Goal: Task Accomplishment & Management: Manage account settings

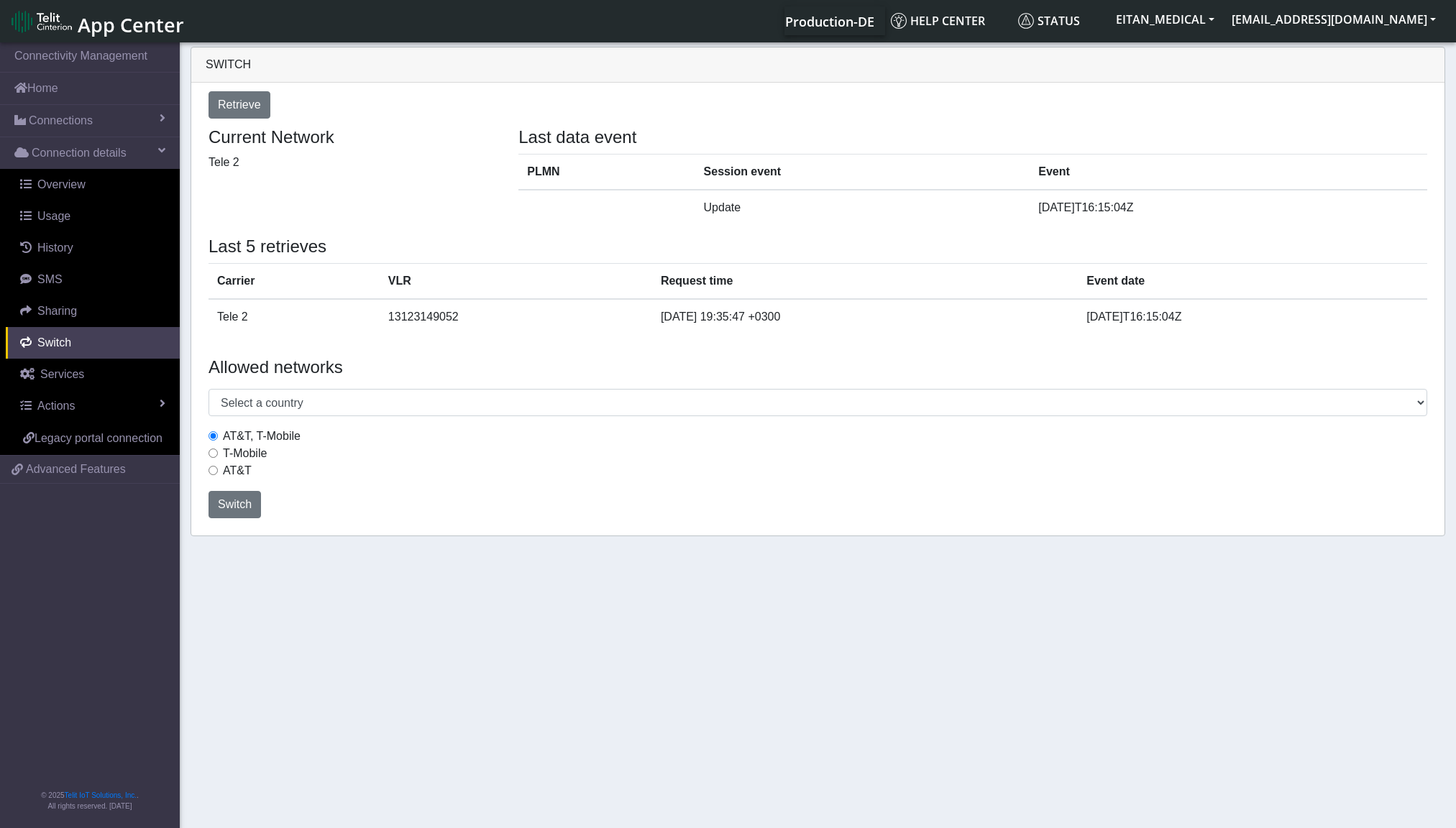
select select "[GEOGRAPHIC_DATA]"
click at [79, 307] on link "Sharing" at bounding box center [92, 311] width 174 height 31
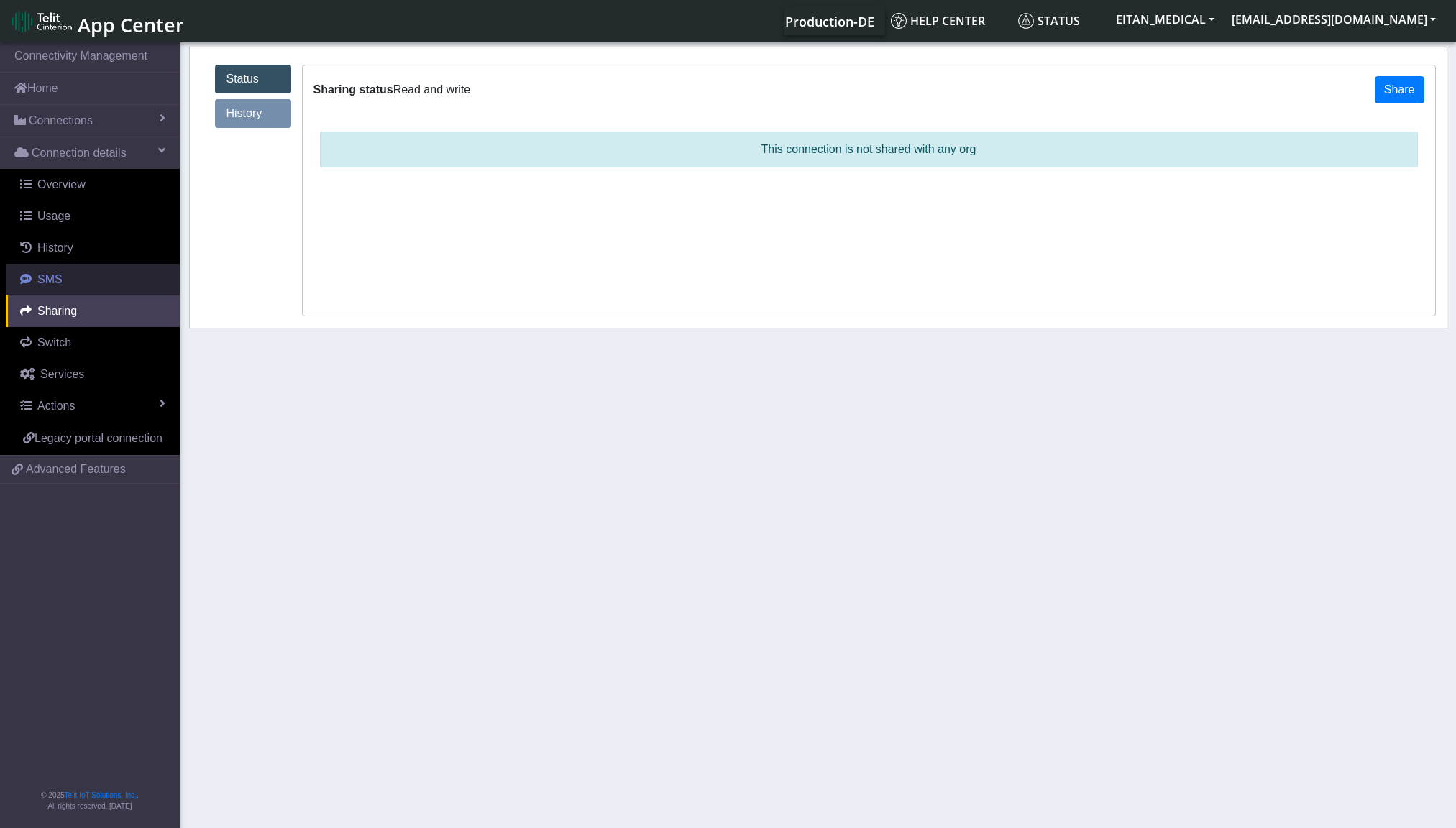
click at [54, 275] on span "SMS" at bounding box center [50, 280] width 25 height 13
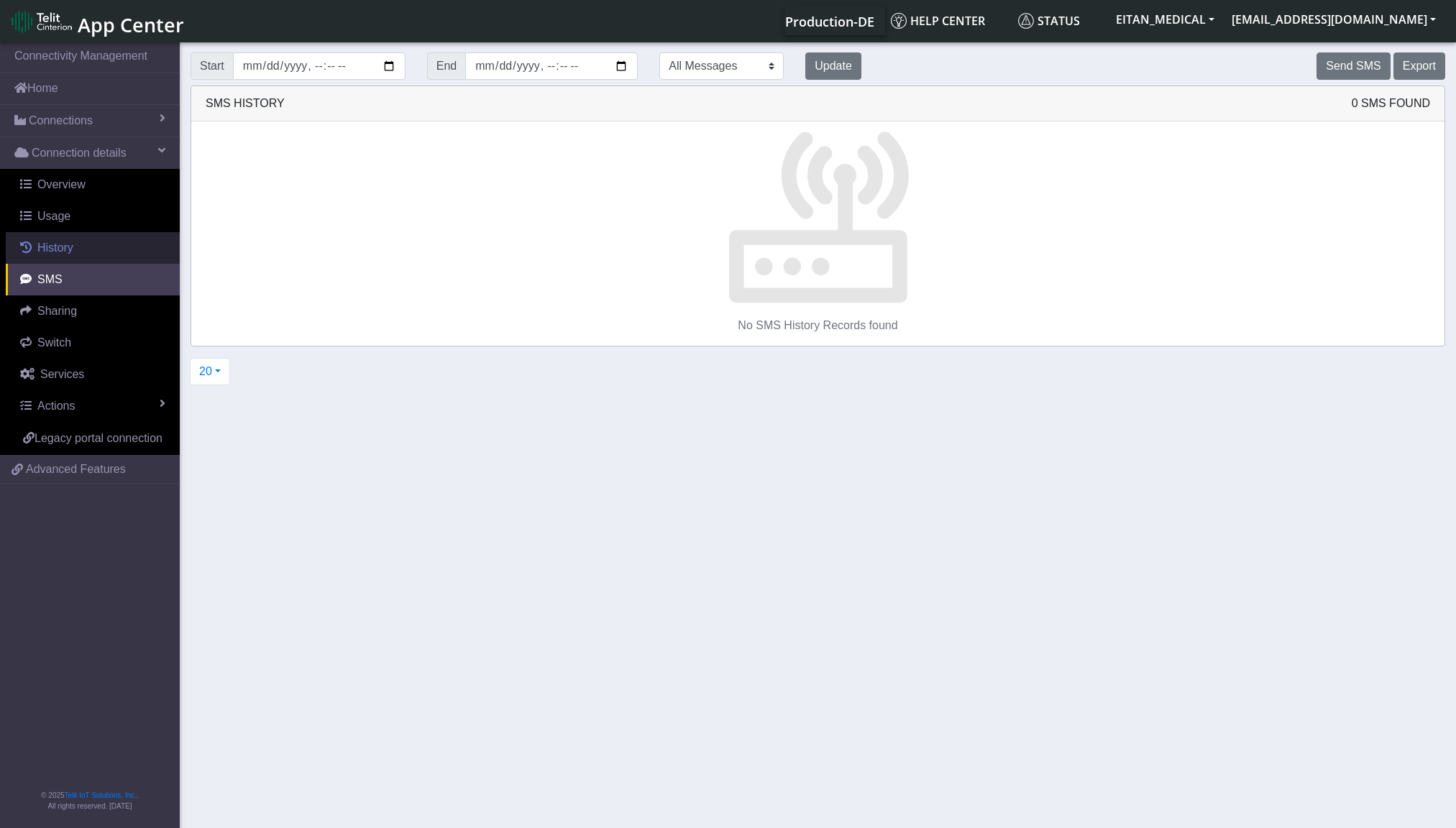
click at [54, 259] on link "History" at bounding box center [92, 247] width 174 height 31
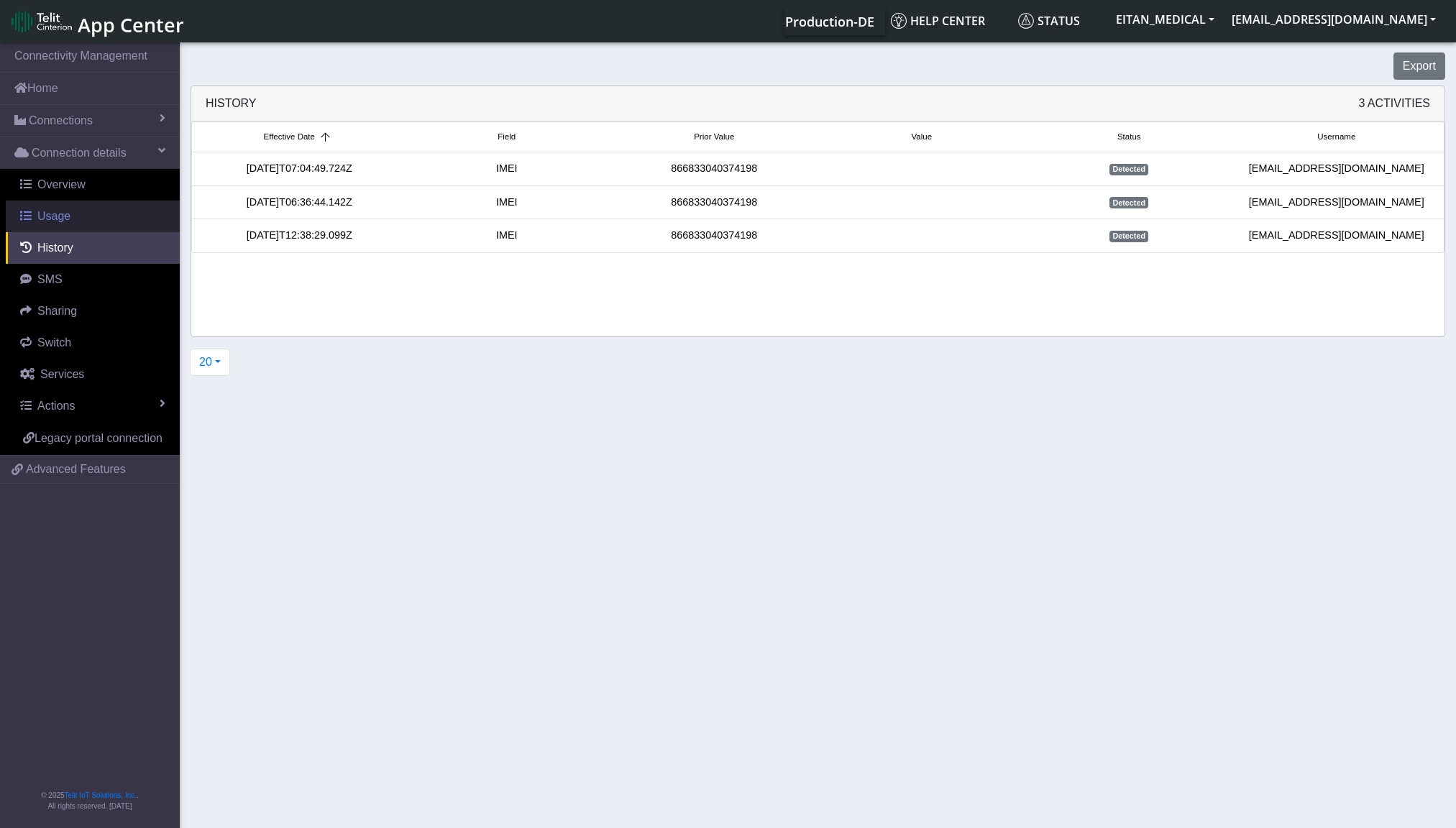
click at [61, 213] on span "Usage" at bounding box center [54, 216] width 33 height 13
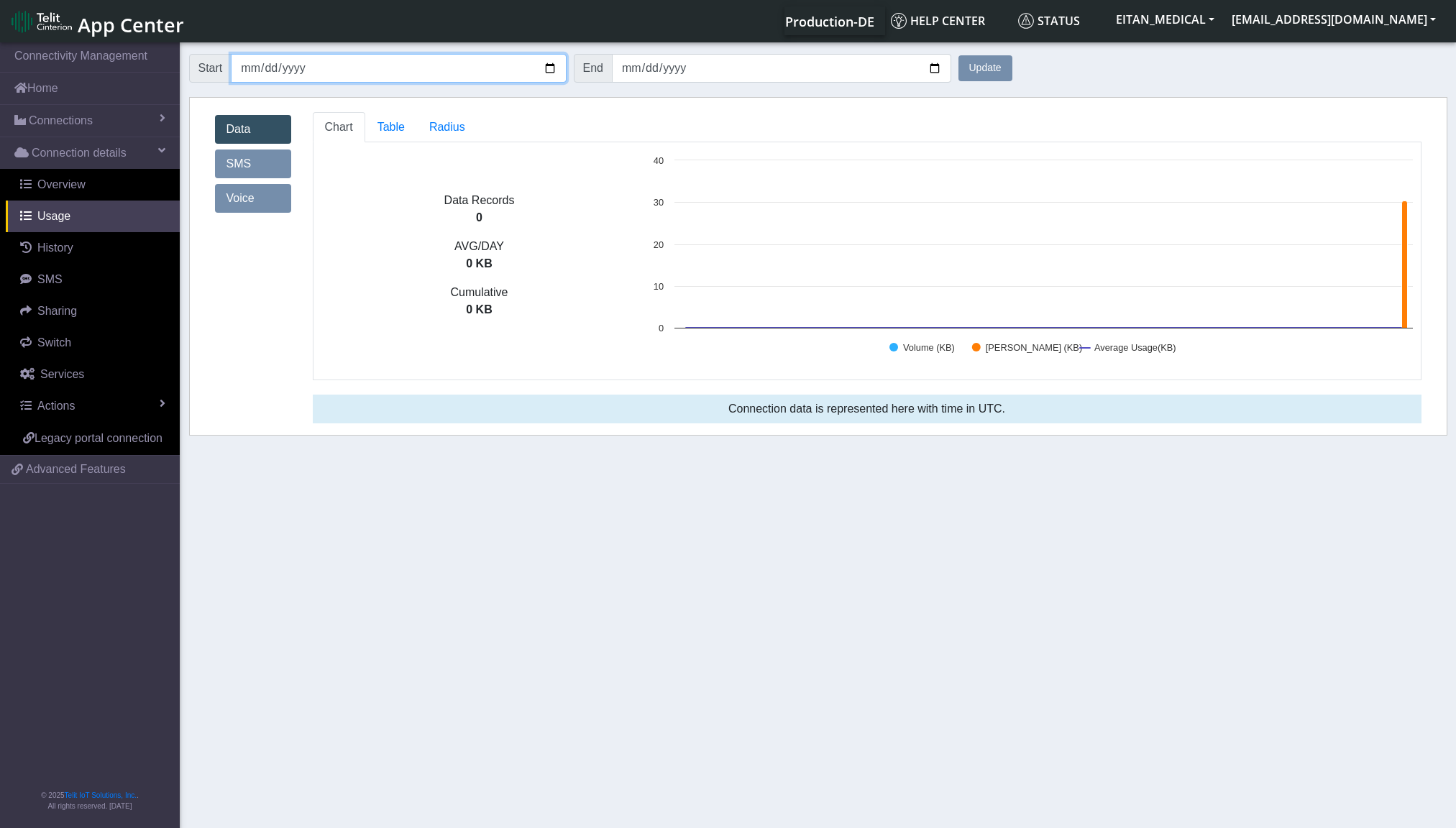
click at [544, 66] on input "2025-07-12" at bounding box center [399, 68] width 335 height 29
click at [977, 62] on button "Update" at bounding box center [986, 68] width 54 height 26
click at [391, 129] on span "Table" at bounding box center [391, 127] width 27 height 13
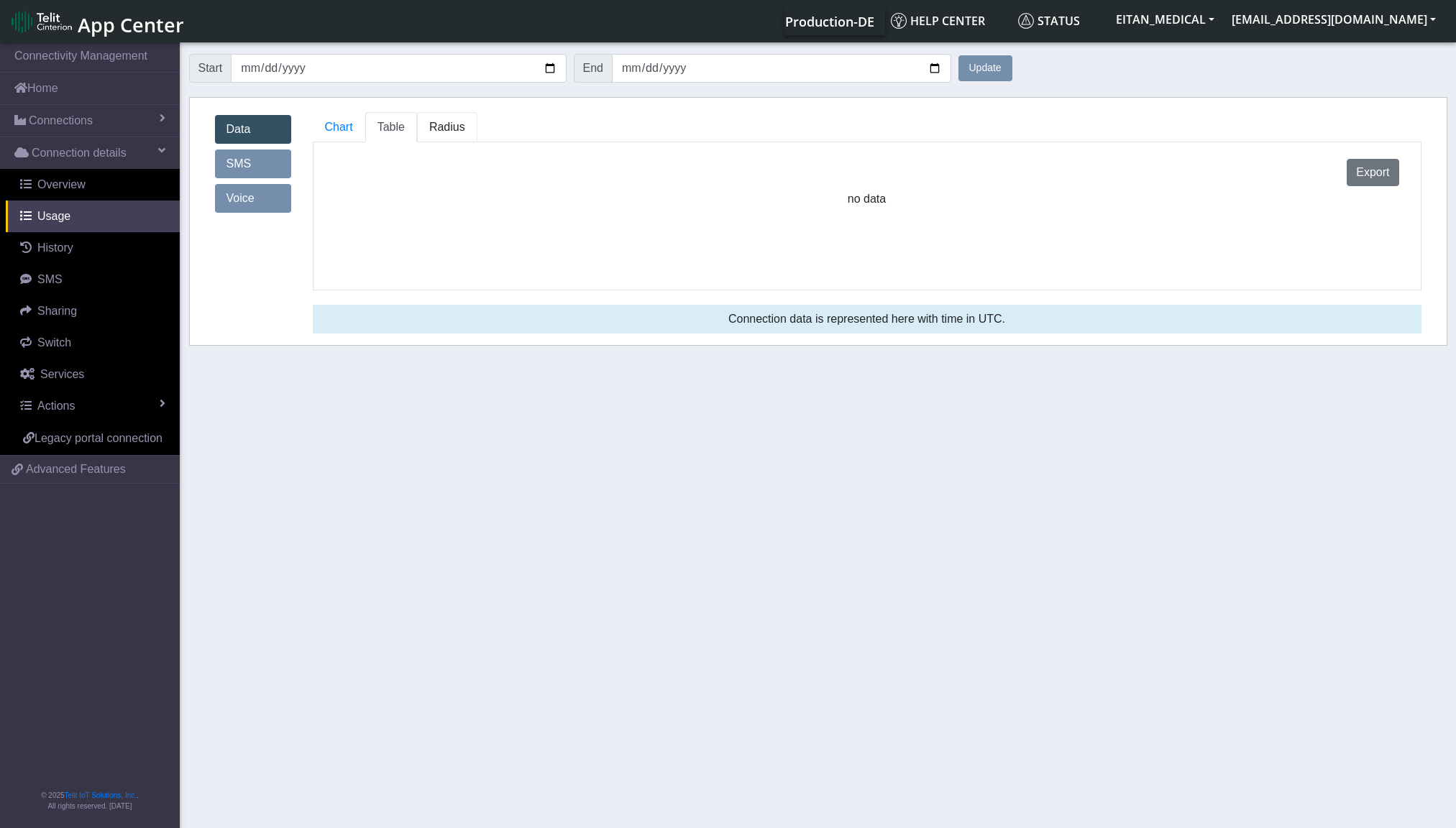
click at [405, 129] on span "Radius" at bounding box center [391, 127] width 27 height 13
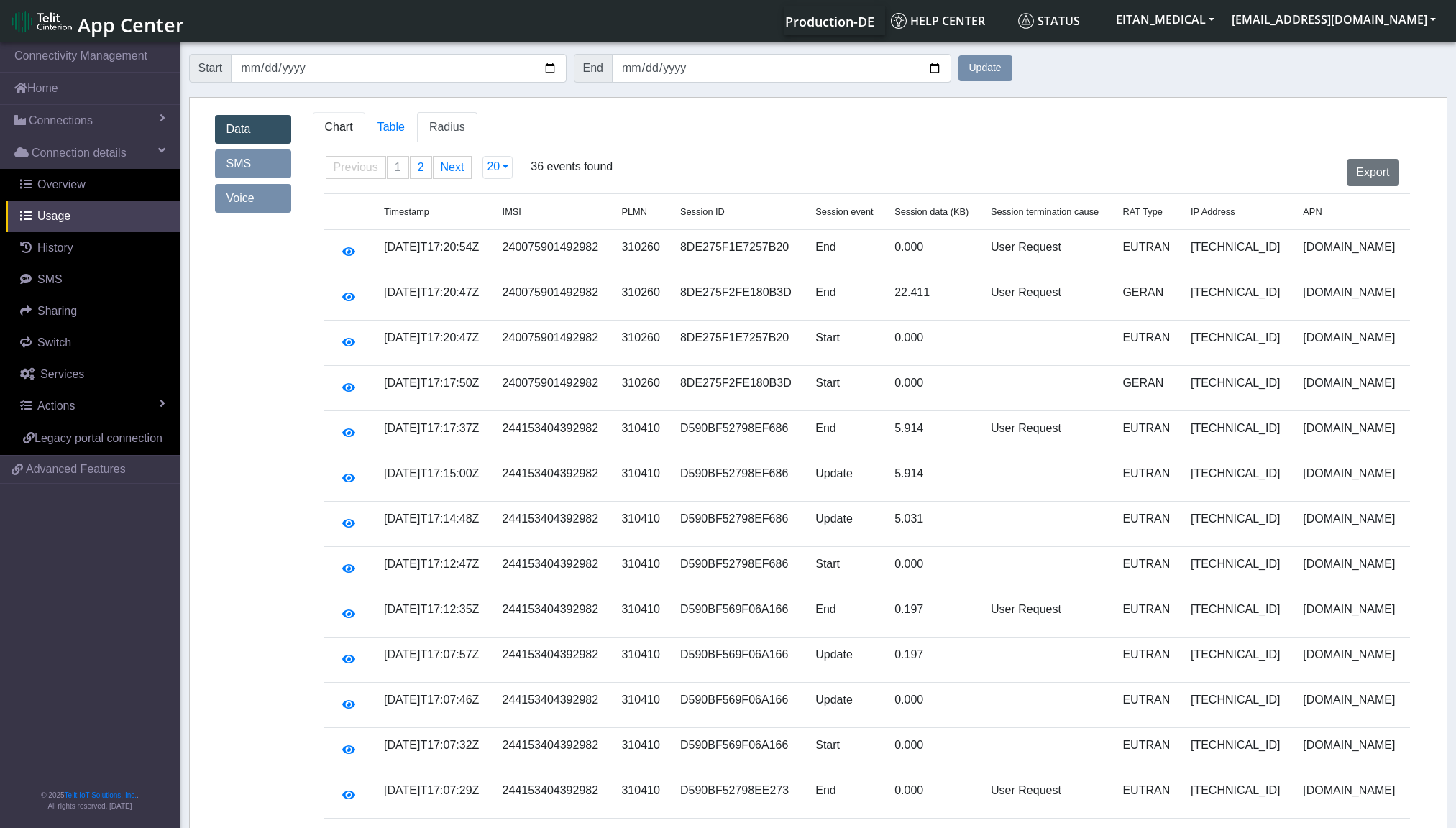
click at [339, 129] on span "Chart" at bounding box center [339, 127] width 28 height 13
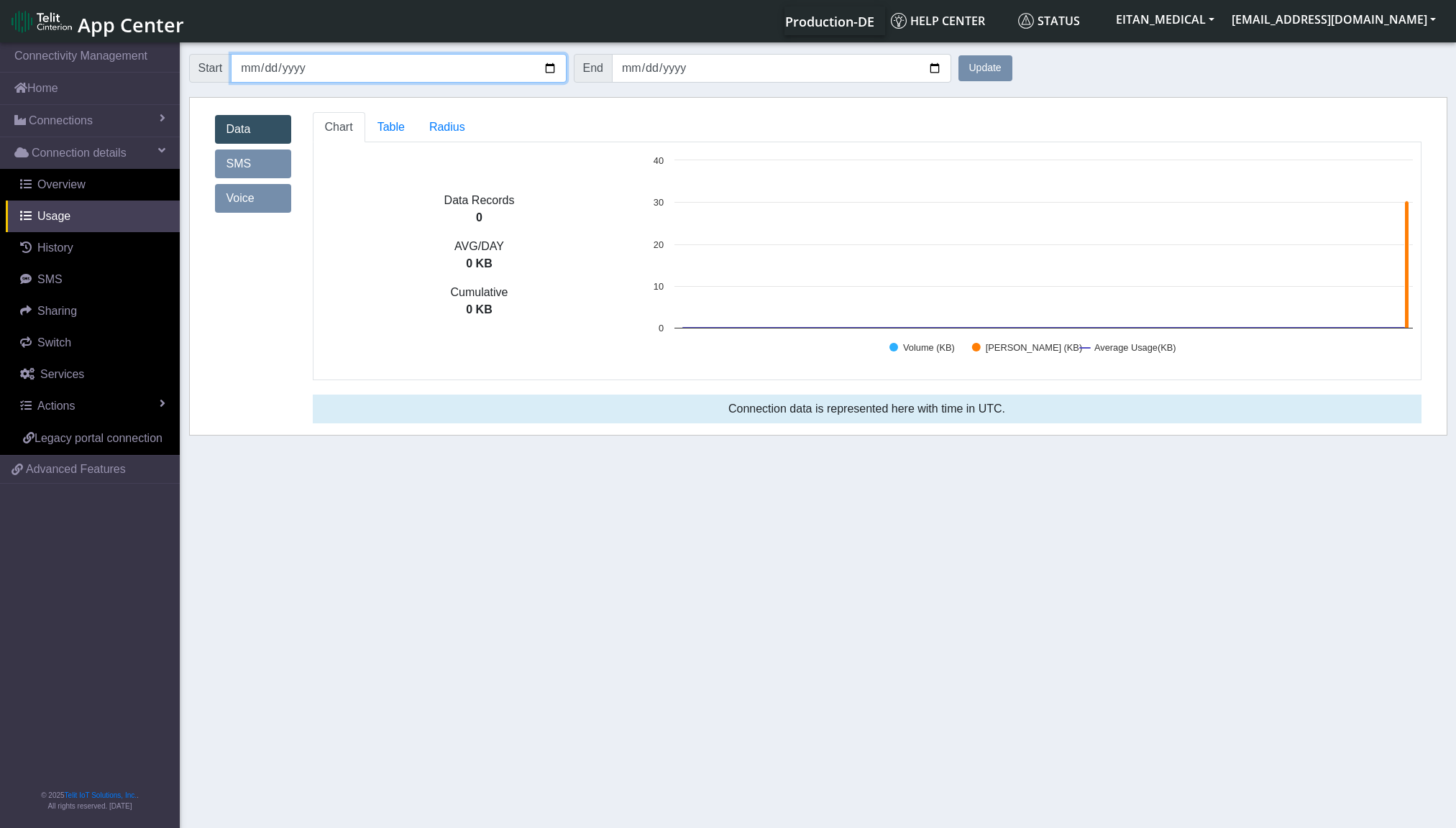
click at [552, 70] on input "2025-07-01" at bounding box center [399, 68] width 335 height 29
type input "2025-06-01"
click at [976, 67] on button "Update" at bounding box center [986, 68] width 54 height 26
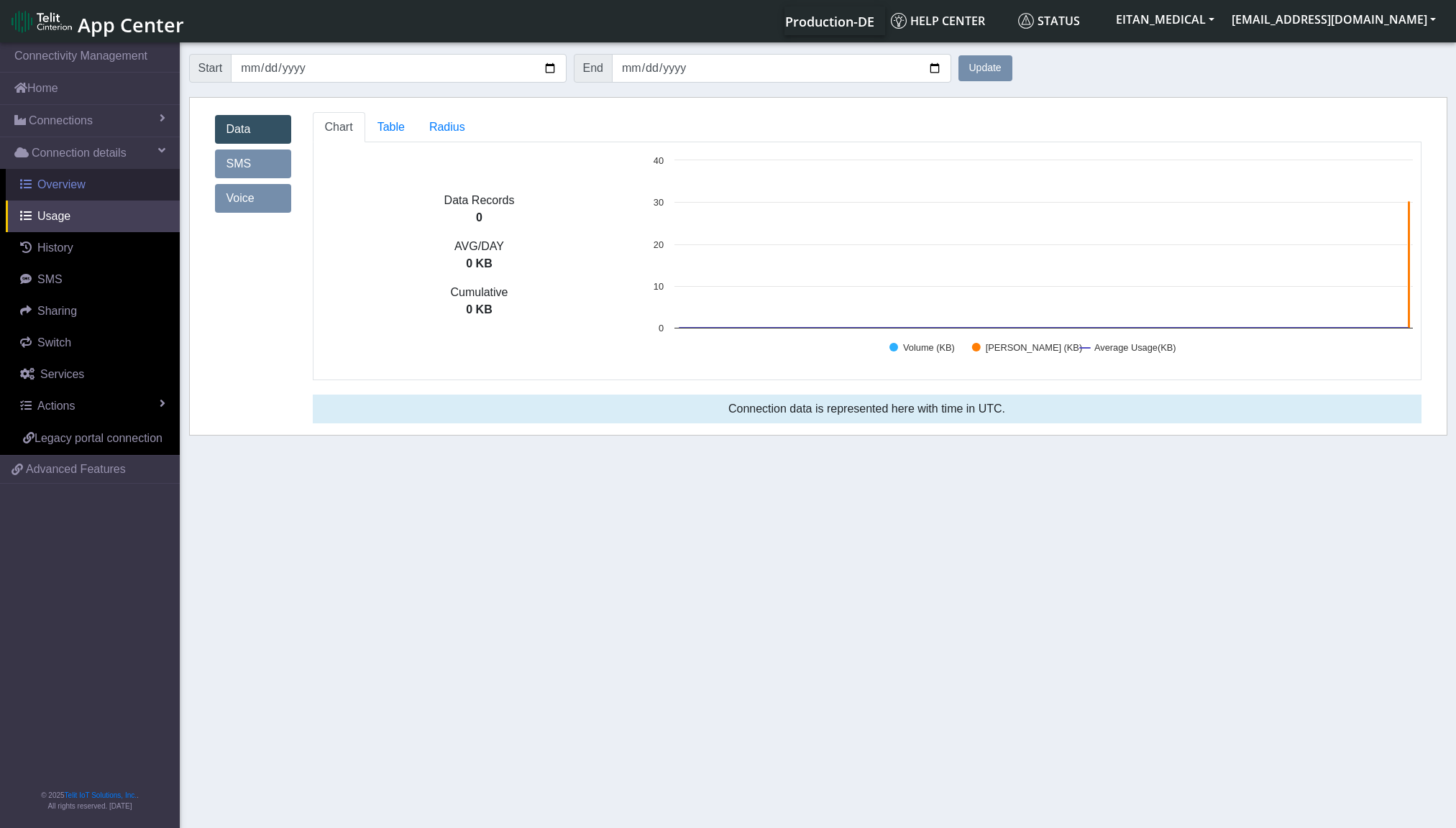
click at [66, 189] on span "Overview" at bounding box center [62, 185] width 48 height 13
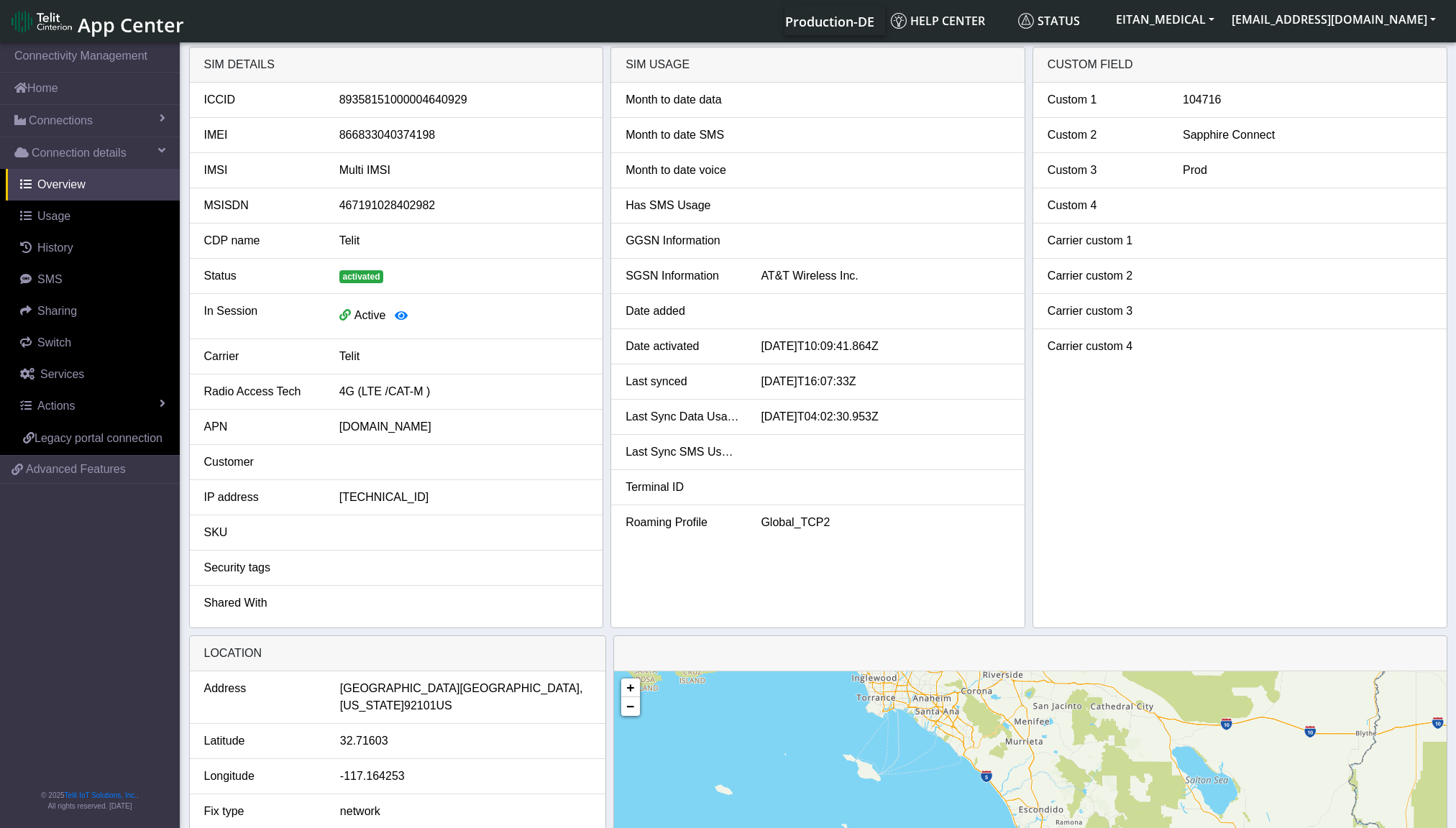
click at [388, 106] on div "89358151000004640929" at bounding box center [464, 99] width 271 height 17
copy div "89358151000004640929"
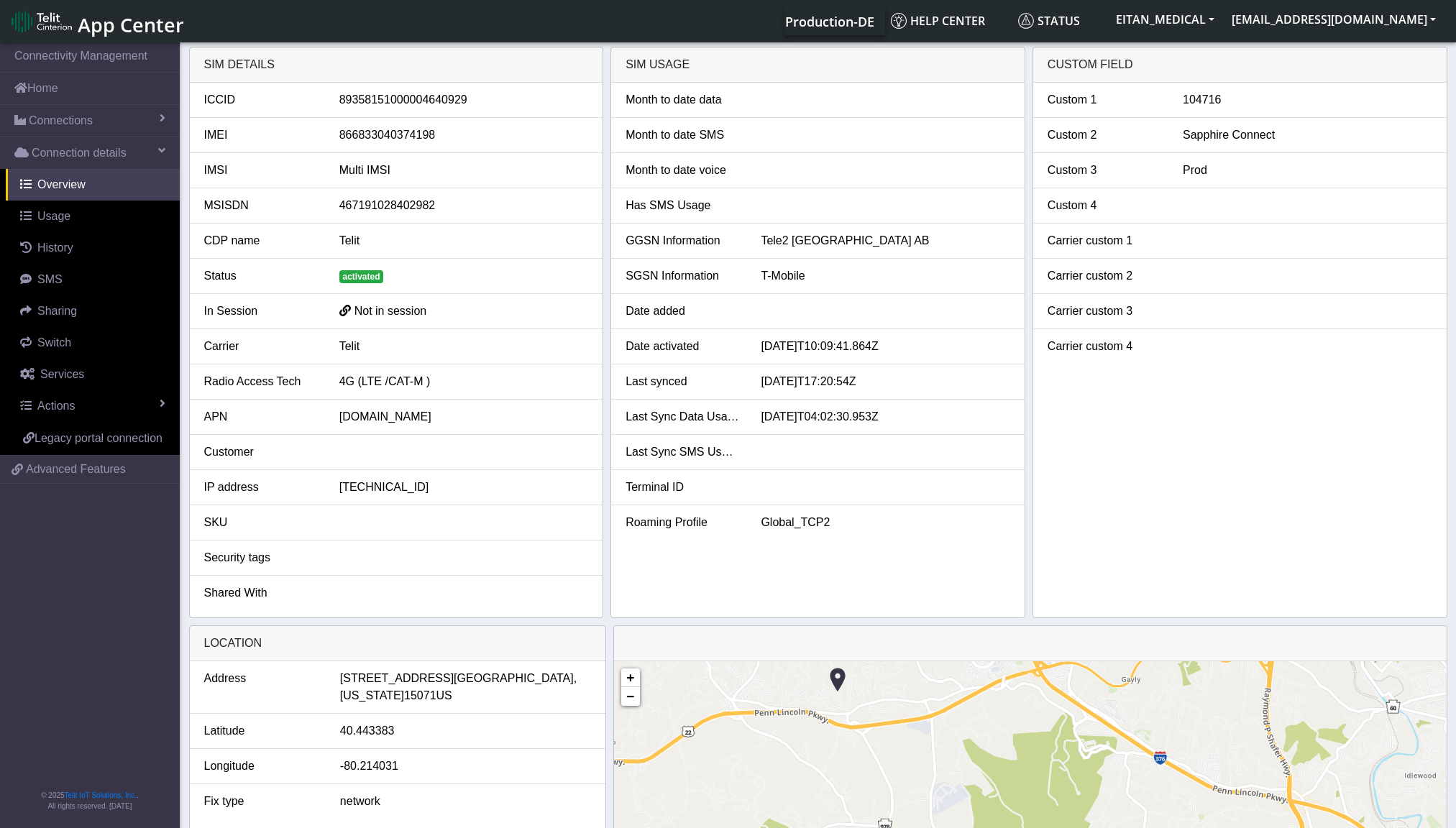
click at [766, 279] on div "T-Mobile" at bounding box center [885, 275] width 271 height 17
copy div "T-Mobile"
